Goal: Share content: Share content

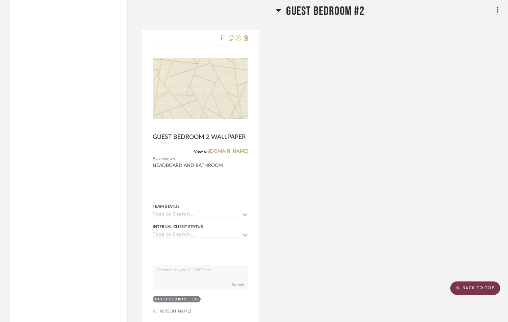
click at [472, 284] on scroll-to-top-button "BACK TO TOP" at bounding box center [475, 288] width 50 height 14
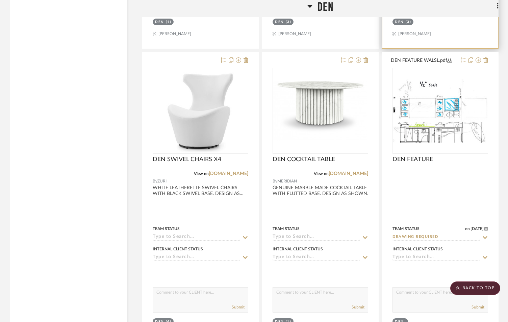
scroll to position [2723, 0]
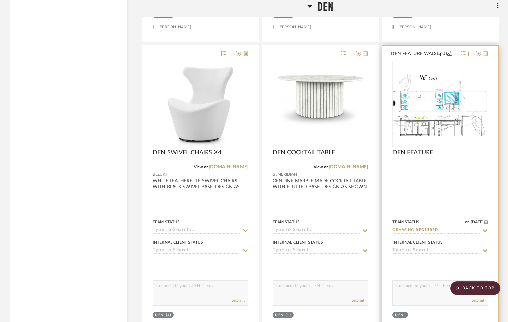
click at [438, 281] on textarea at bounding box center [440, 287] width 95 height 13
click at [435, 281] on textarea "ALL IN LAMINATE A" at bounding box center [440, 287] width 95 height 13
type textarea "ALL IN LAMINATE A"
click at [478, 297] on button "Submit" at bounding box center [477, 300] width 13 height 6
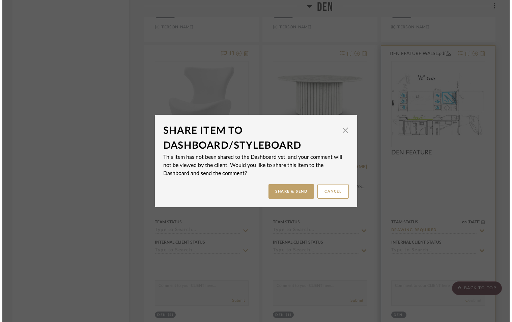
scroll to position [0, 0]
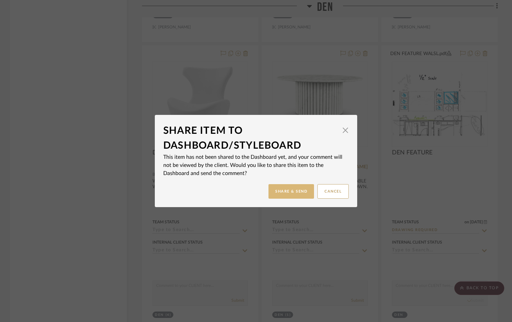
click at [290, 187] on button "Share & Send" at bounding box center [292, 191] width 46 height 15
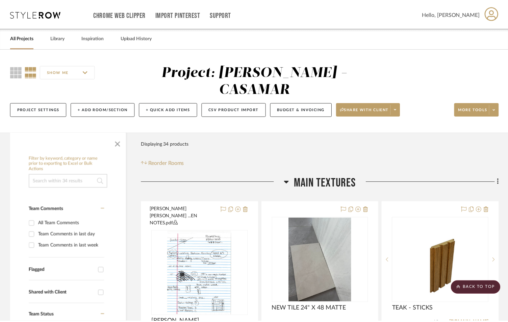
scroll to position [2723, 0]
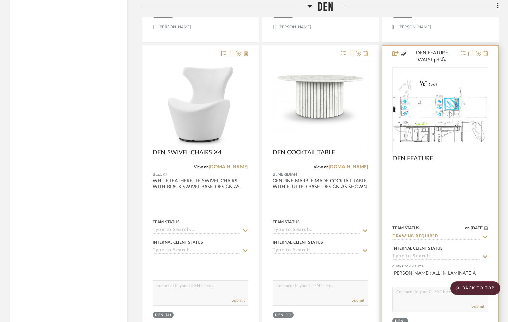
click at [451, 147] on div at bounding box center [440, 196] width 116 height 301
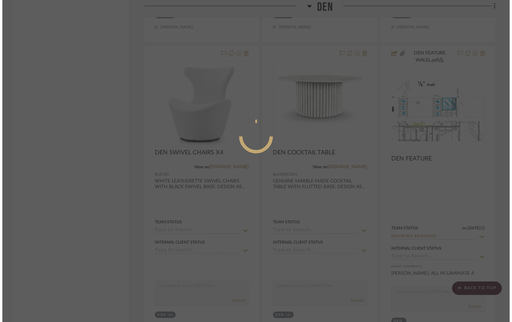
scroll to position [0, 0]
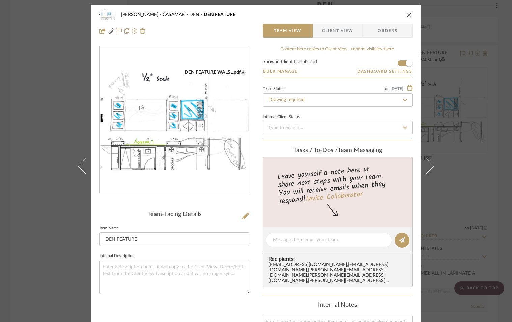
click at [407, 14] on icon "close" at bounding box center [409, 14] width 5 height 5
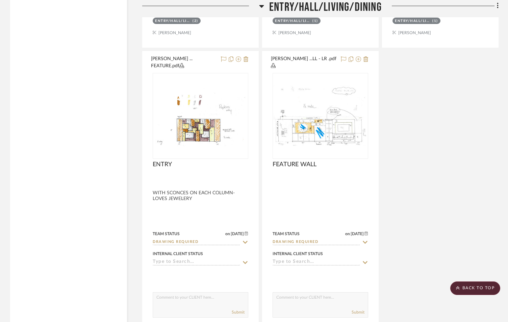
scroll to position [1778, 0]
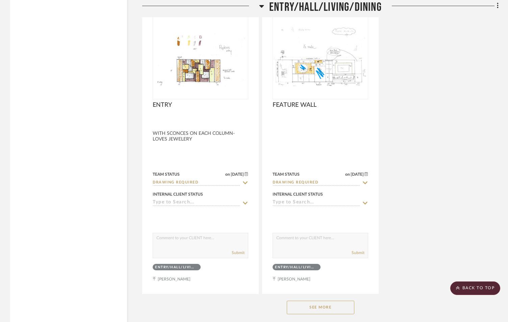
click at [323, 300] on button "See More" at bounding box center [321, 307] width 68 height 14
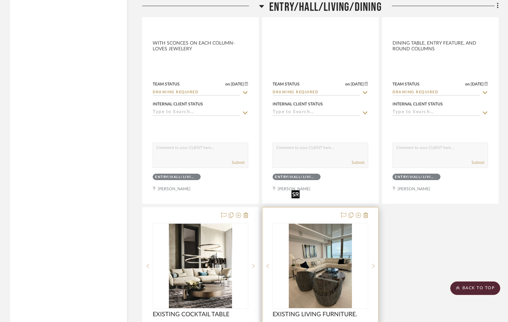
scroll to position [1913, 0]
